Goal: Navigation & Orientation: Find specific page/section

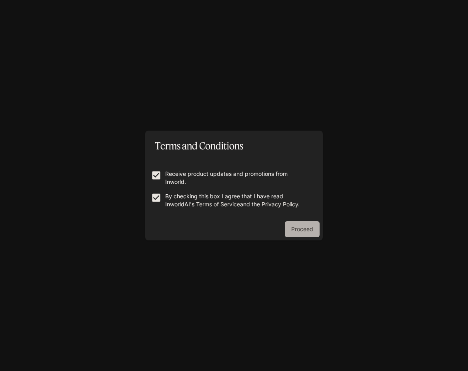
click at [297, 224] on button "Proceed" at bounding box center [302, 229] width 35 height 16
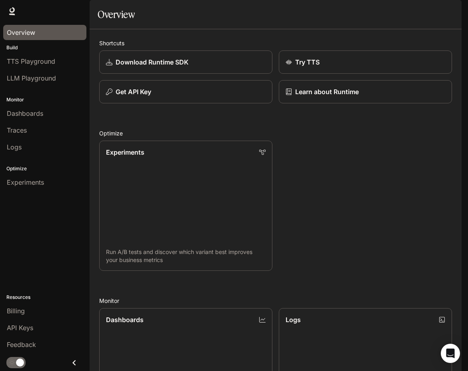
click at [44, 33] on div "Overview" at bounding box center [45, 33] width 76 height 10
click at [36, 64] on span "TTS Playground" at bounding box center [31, 61] width 48 height 10
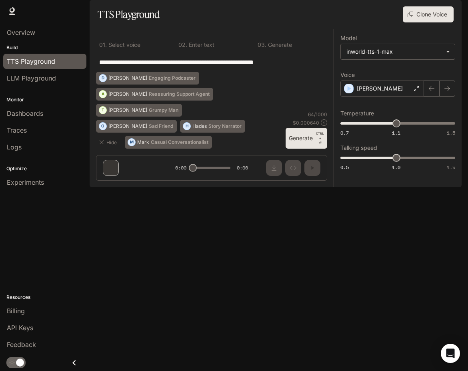
click at [34, 74] on span "LLM Playground" at bounding box center [31, 78] width 49 height 10
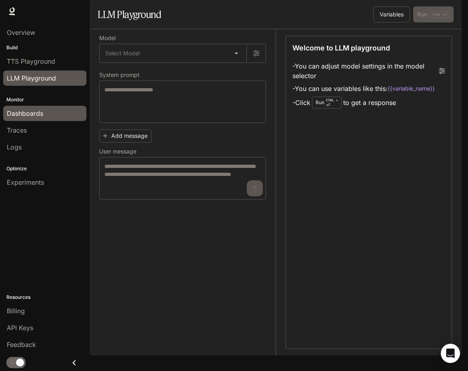
click at [33, 114] on span "Dashboards" at bounding box center [25, 113] width 36 height 10
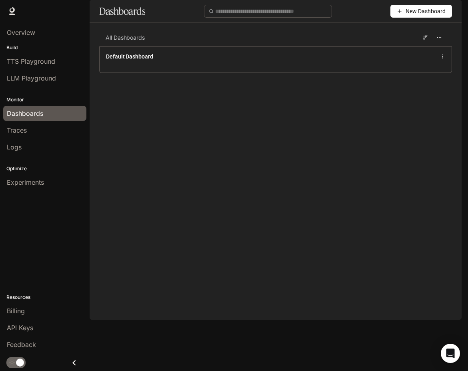
click at [433, 16] on span "New Dashboard" at bounding box center [426, 11] width 40 height 9
click at [383, 51] on icon at bounding box center [382, 51] width 6 height 6
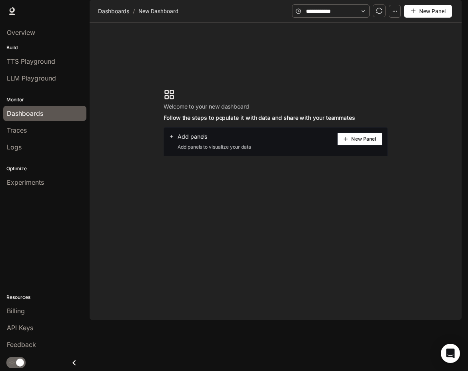
click at [361, 156] on div "Add panels Add panels to visualize your data New Panel" at bounding box center [276, 141] width 224 height 29
click at [358, 141] on span "New Panel" at bounding box center [363, 139] width 25 height 4
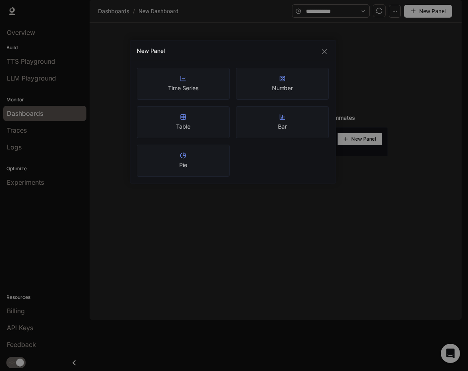
click at [358, 108] on div "New Panel Time Series Number Table Bar Pie" at bounding box center [234, 185] width 468 height 371
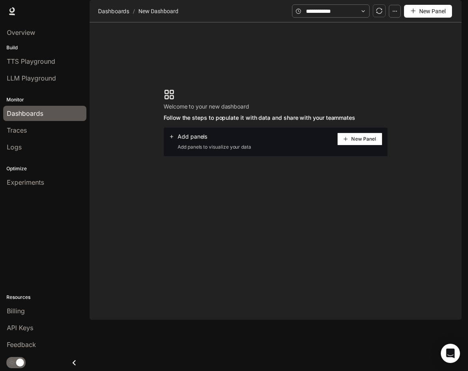
click at [365, 156] on div "Add panels Add panels to visualize your data New Panel" at bounding box center [276, 141] width 224 height 29
click at [357, 145] on button "New Panel" at bounding box center [359, 138] width 45 height 13
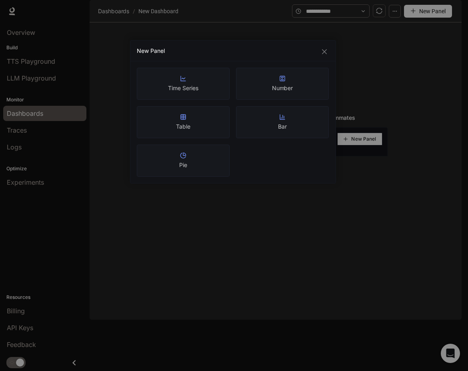
click at [389, 100] on div "New Panel Time Series Number Table Bar Pie" at bounding box center [234, 185] width 468 height 371
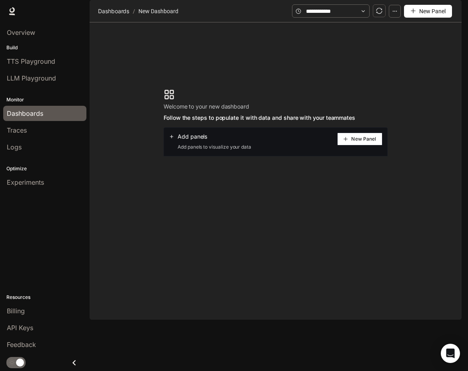
click at [409, 18] on button "New Panel" at bounding box center [428, 11] width 48 height 13
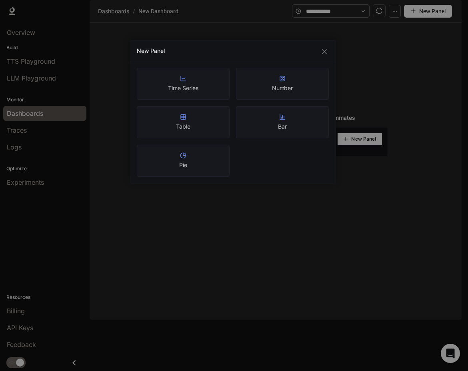
click at [409, 36] on div "New Panel Time Series Number Table Bar Pie" at bounding box center [234, 185] width 468 height 371
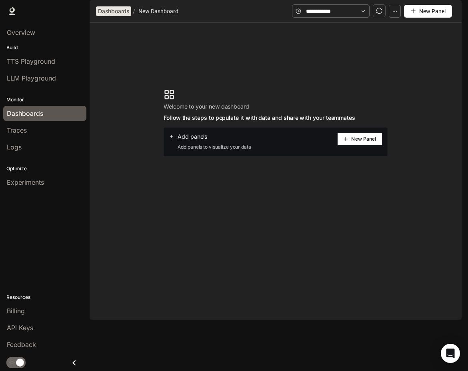
click at [112, 16] on span "Dashboards" at bounding box center [113, 11] width 31 height 10
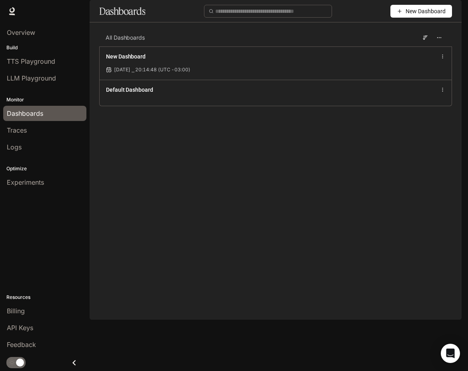
click at [431, 16] on span "New Dashboard" at bounding box center [426, 11] width 40 height 9
click at [244, 118] on main "Dashboards New Dashboard All Dashboards New Dashboard [DATE] ⎯ 20:14:48 (UTC -0…" at bounding box center [276, 59] width 372 height 118
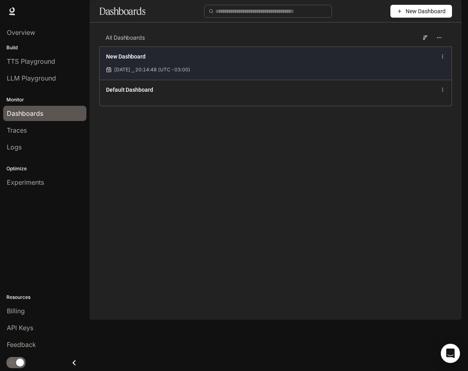
click at [339, 73] on div "[DATE] ⎯ 20:14:48 (UTC -03:00)" at bounding box center [275, 69] width 339 height 7
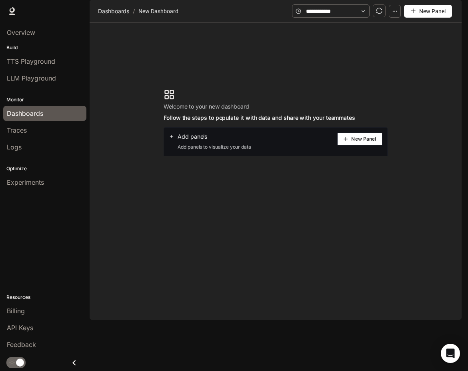
click at [359, 145] on button "New Panel" at bounding box center [359, 138] width 45 height 13
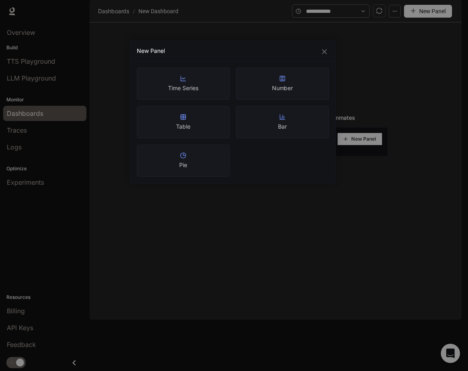
click at [222, 247] on div "New Panel Time Series Number Table Bar Pie" at bounding box center [234, 185] width 468 height 371
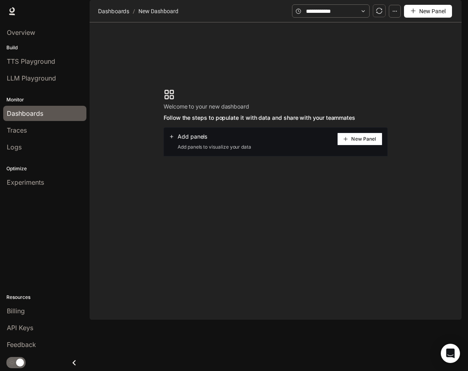
click at [384, 10] on span "Runtime" at bounding box center [375, 11] width 23 height 10
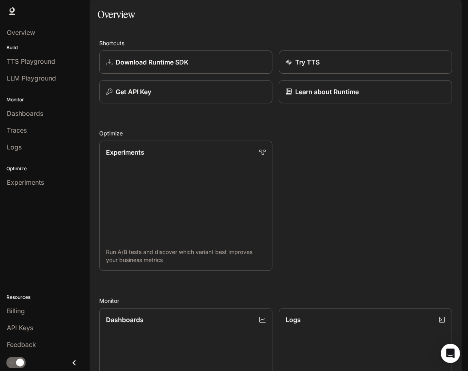
scroll to position [403, 0]
click at [37, 310] on div "Billing" at bounding box center [45, 311] width 76 height 10
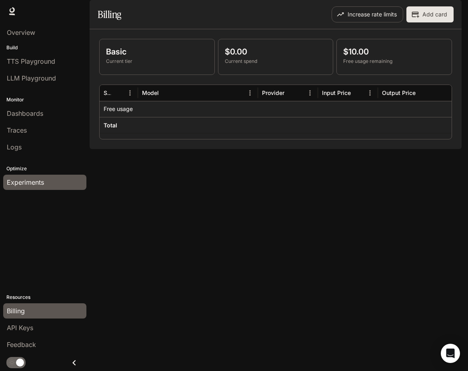
click at [30, 183] on span "Experiments" at bounding box center [25, 182] width 37 height 10
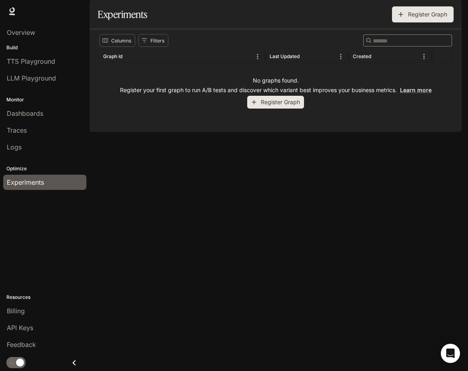
click at [41, 47] on p "Build" at bounding box center [45, 47] width 90 height 7
click at [38, 60] on span "TTS Playground" at bounding box center [31, 61] width 48 height 10
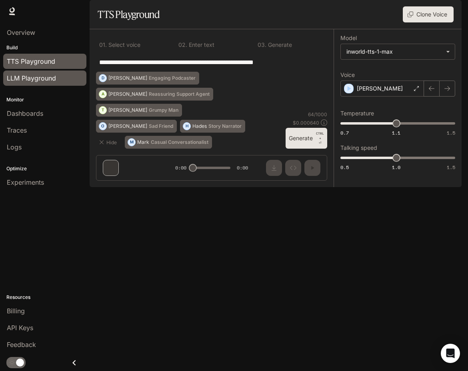
click at [36, 75] on span "LLM Playground" at bounding box center [31, 78] width 49 height 10
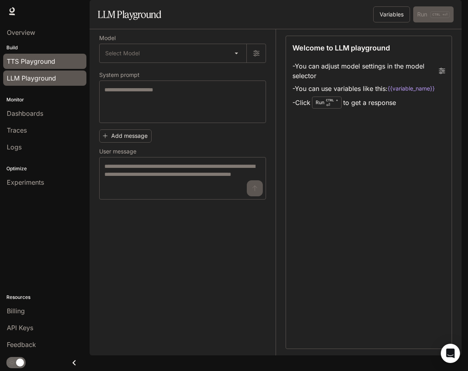
click at [40, 62] on span "TTS Playground" at bounding box center [31, 61] width 48 height 10
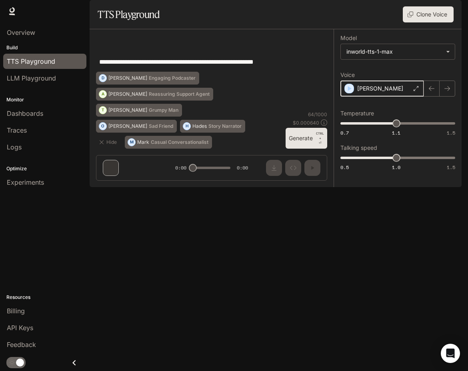
click at [353, 92] on icon "button" at bounding box center [349, 88] width 8 height 8
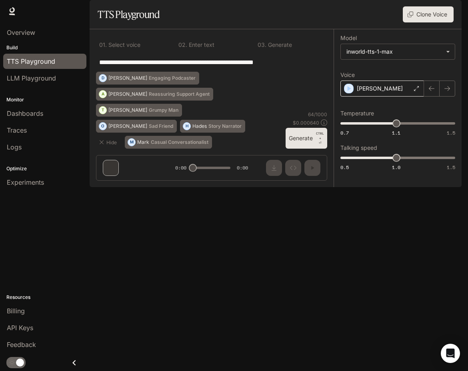
click at [158, 72] on div "**********" at bounding box center [211, 61] width 231 height 19
click at [48, 74] on span "LLM Playground" at bounding box center [31, 78] width 49 height 10
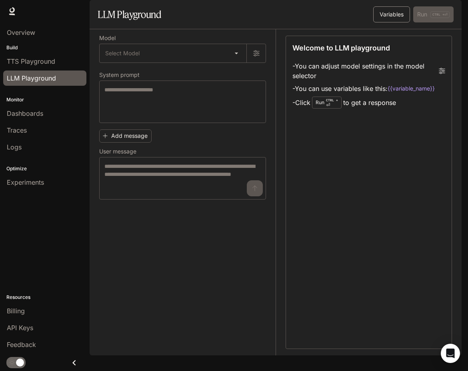
click at [376, 22] on button "Variables" at bounding box center [391, 14] width 37 height 16
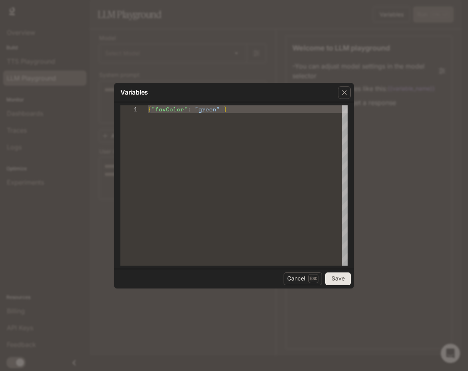
click at [357, 88] on div "Variables 1 { "favColor" : "green" } Cancel Esc Save" at bounding box center [234, 185] width 468 height 371
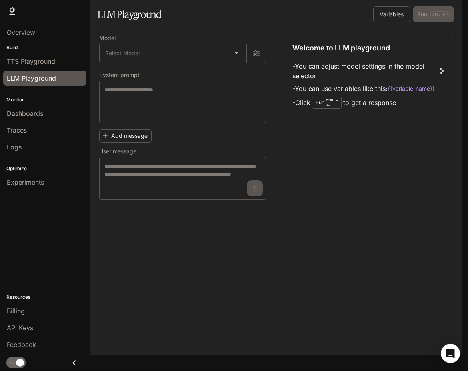
click at [335, 82] on li "- You can adjust model settings in the model selector" at bounding box center [369, 71] width 153 height 22
click at [19, 111] on span "Dashboards" at bounding box center [25, 113] width 36 height 10
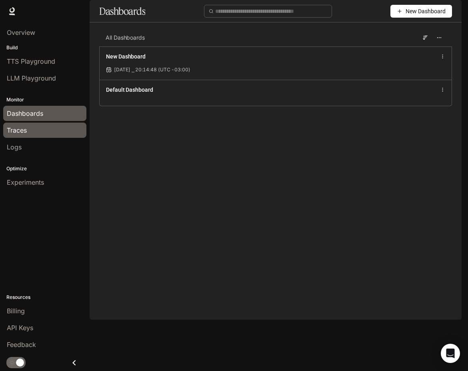
click at [28, 133] on div "Traces" at bounding box center [45, 130] width 76 height 10
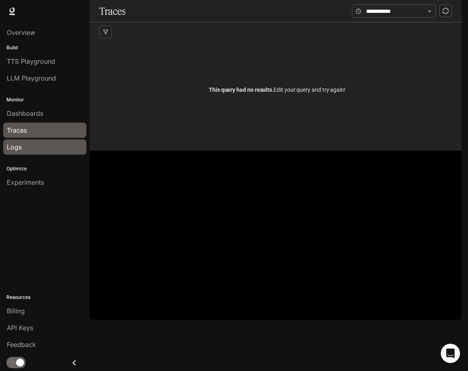
click at [23, 145] on div "Logs" at bounding box center [45, 147] width 76 height 10
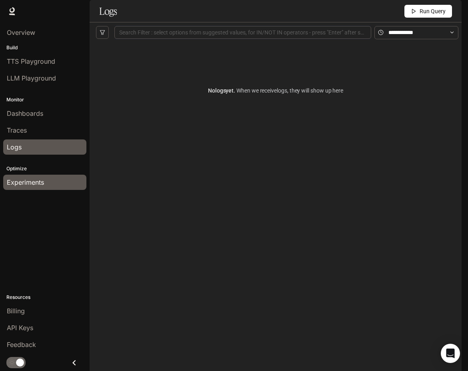
click at [27, 186] on span "Experiments" at bounding box center [25, 182] width 37 height 10
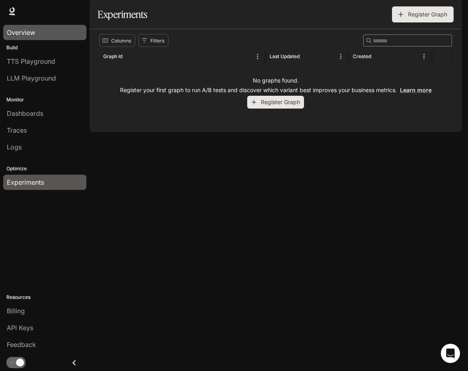
click at [40, 33] on div "Overview" at bounding box center [45, 33] width 76 height 10
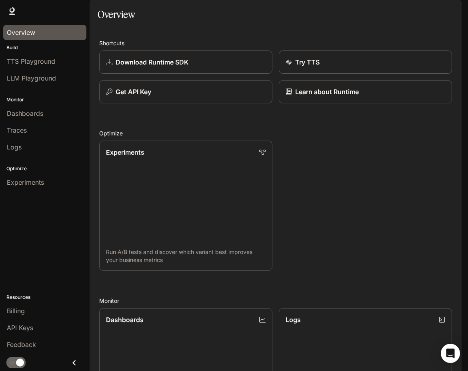
scroll to position [403, 0]
